Goal: Information Seeking & Learning: Learn about a topic

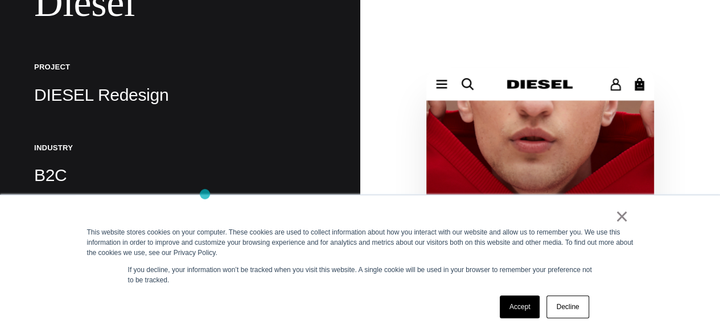
scroll to position [178, 0]
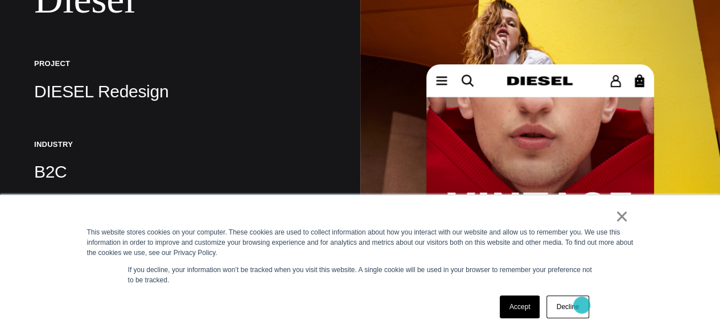
click at [584, 305] on link "Decline" at bounding box center [567, 306] width 42 height 23
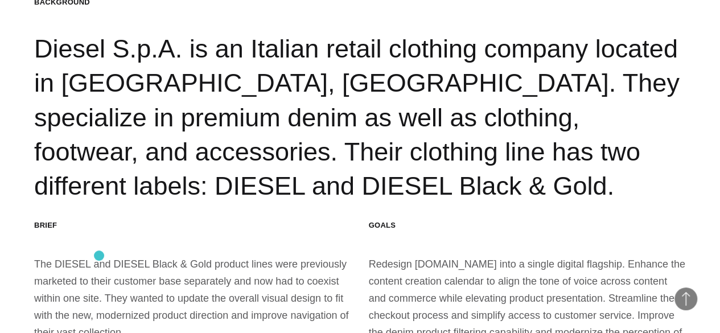
scroll to position [1271, 0]
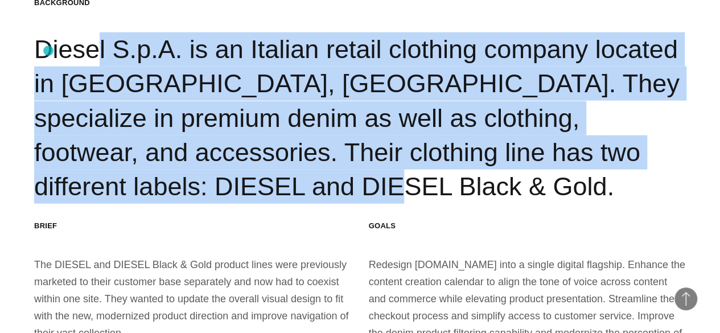
drag, startPoint x: 99, startPoint y: 193, endPoint x: 48, endPoint y: 50, distance: 152.3
click at [48, 50] on div "Background Diesel S.p.A. is an Italian retail clothing company located in [GEOG…" at bounding box center [360, 101] width 652 height 207
copy div "Diesel S.p.A. is an Italian retail clothing company located in [GEOGRAPHIC_DATA…"
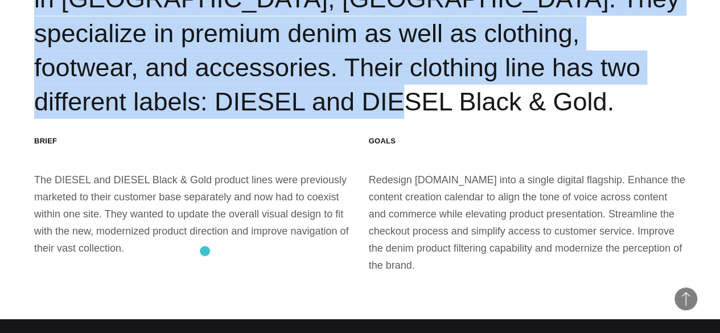
scroll to position [1357, 0]
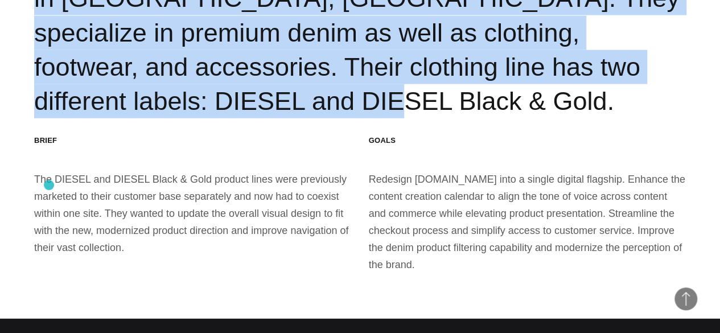
drag, startPoint x: 143, startPoint y: 256, endPoint x: 43, endPoint y: 182, distance: 124.2
click at [43, 182] on section "Background Diesel S.p.A. is an Italian retail clothing company located in [GEOG…" at bounding box center [360, 93] width 720 height 452
copy div "The DIESEL and DIESEL Black & Gold product lines were previously marketed to th…"
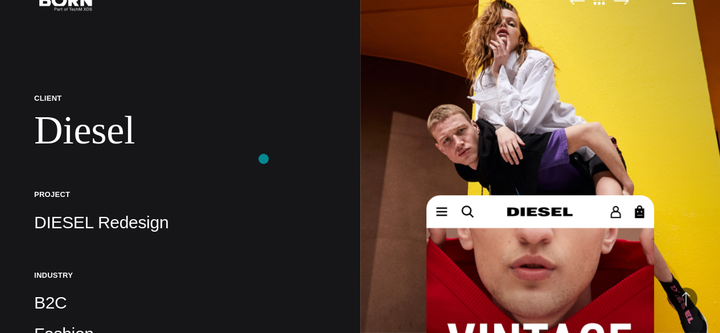
scroll to position [0, 0]
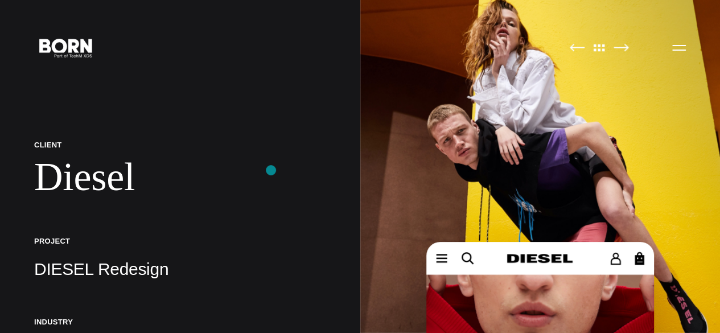
click at [271, 170] on h1 "Diesel" at bounding box center [180, 177] width 292 height 47
click at [84, 62] on icon ".st0{display:none;} .st1{display:inline;} .st2{font-family:'HelveticaNeue-Mediu…" at bounding box center [66, 47] width 73 height 30
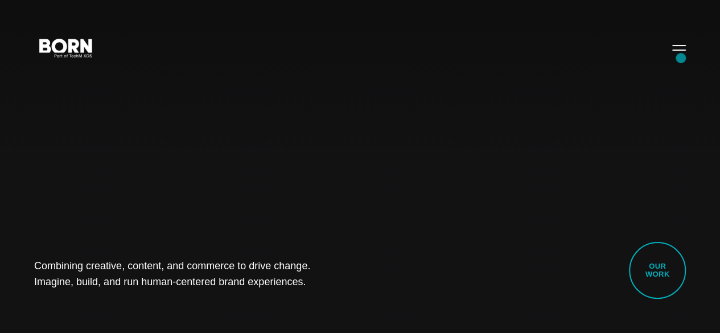
click at [674, 59] on button "Primary Menu" at bounding box center [678, 47] width 27 height 24
